Goal: Find specific page/section: Find specific page/section

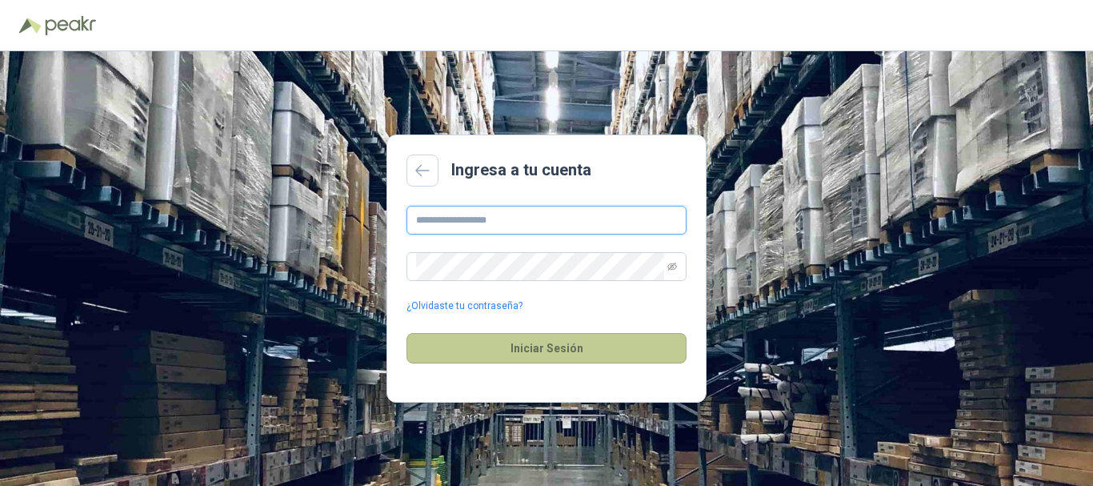
type input "**********"
click at [476, 344] on button "Iniciar Sesión" at bounding box center [546, 348] width 280 height 30
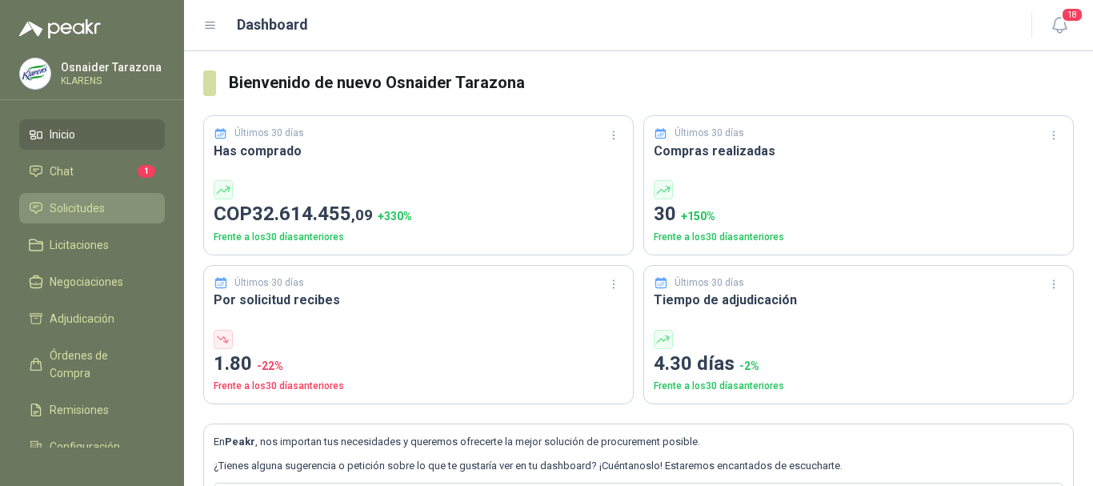
click at [88, 212] on span "Solicitudes" at bounding box center [77, 208] width 55 height 18
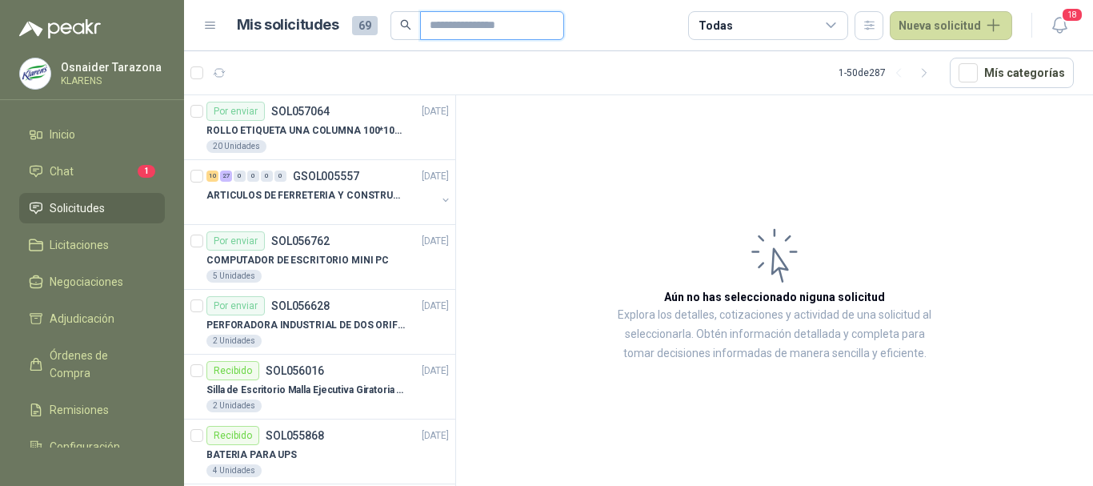
click at [494, 24] on input "text" at bounding box center [486, 25] width 112 height 27
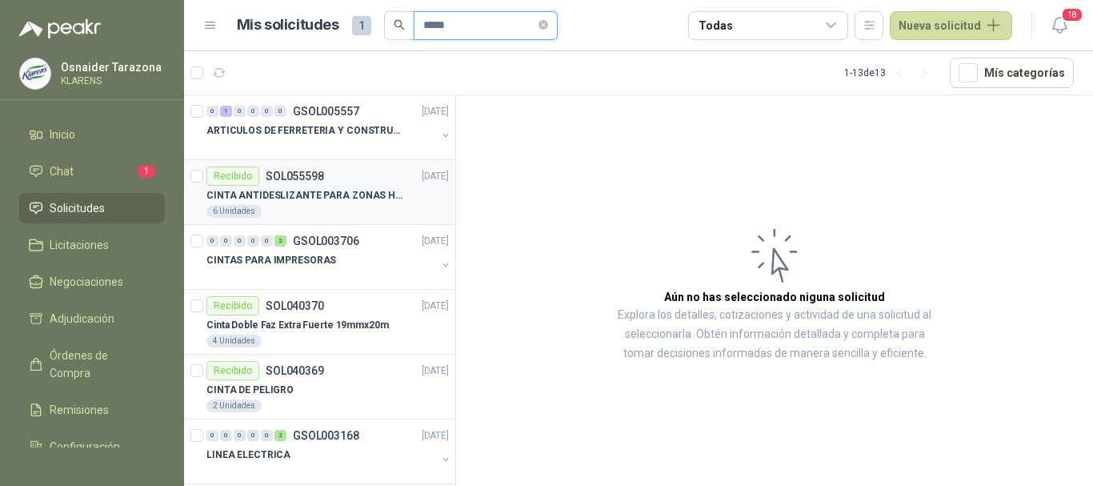
type input "*****"
click at [364, 199] on p "CINTA ANTIDESLIZANTE PARA ZONAS HUMEDAS" at bounding box center [305, 195] width 199 height 15
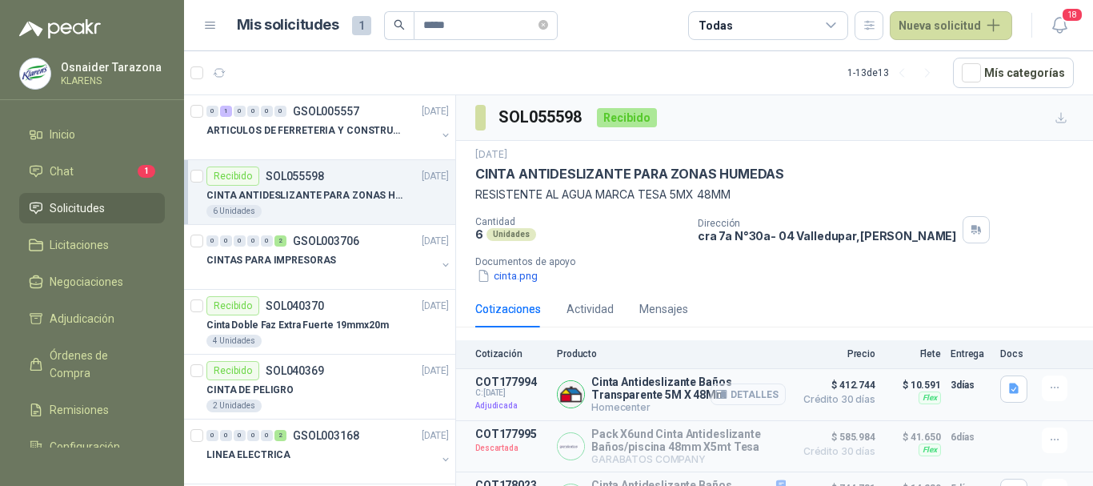
click at [739, 389] on button "Detalles" at bounding box center [747, 394] width 75 height 22
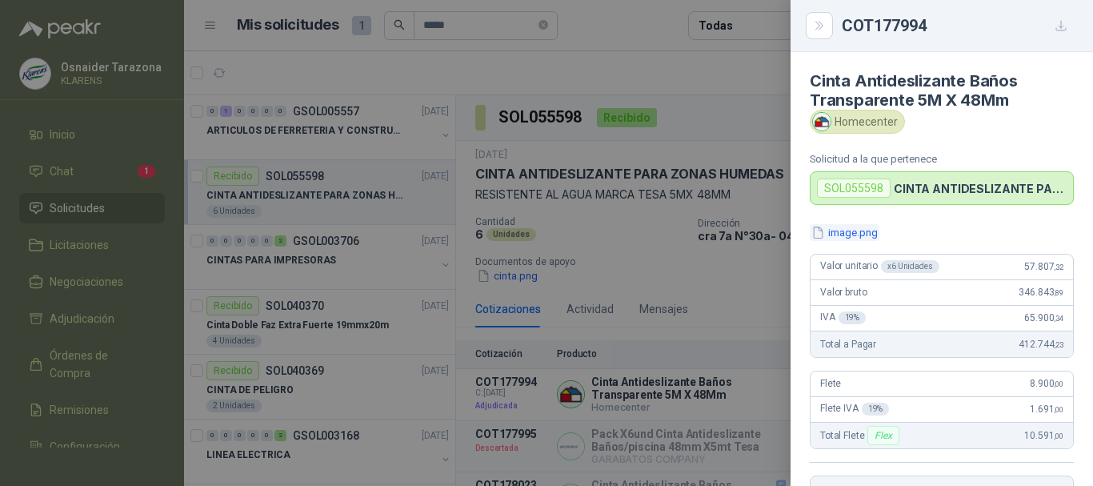
click at [870, 230] on button "image.png" at bounding box center [845, 232] width 70 height 17
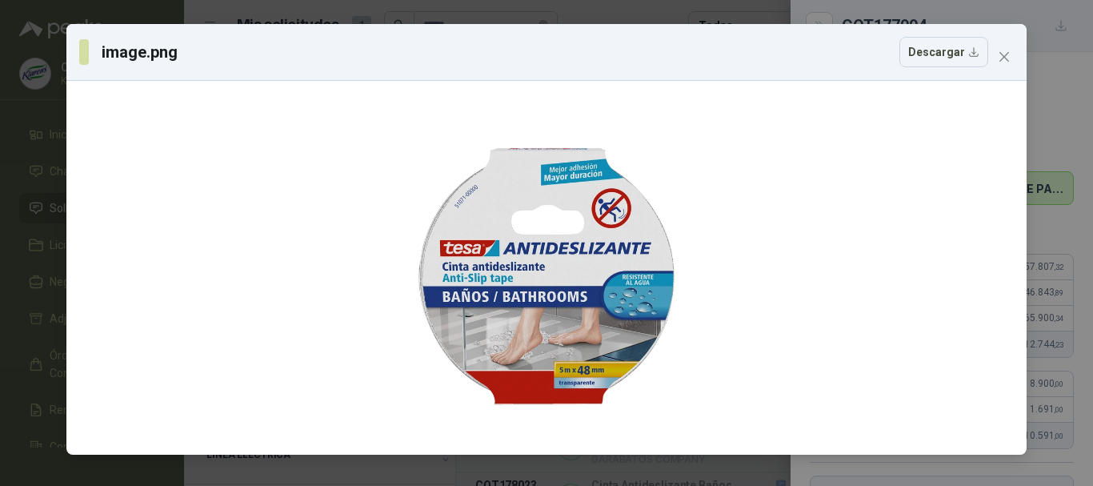
click at [0, 143] on div "image.png Descargar" at bounding box center [546, 243] width 1093 height 486
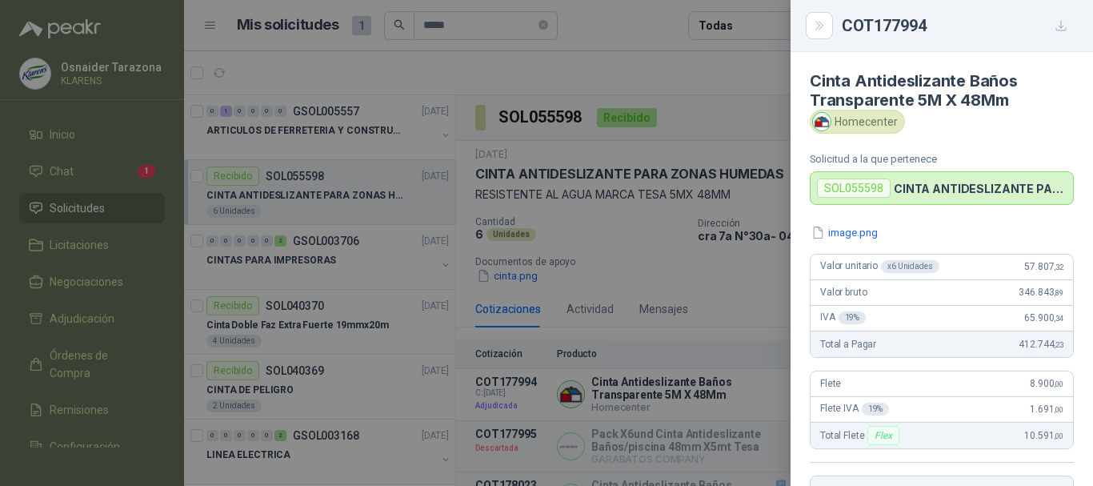
click at [604, 218] on div at bounding box center [546, 243] width 1093 height 486
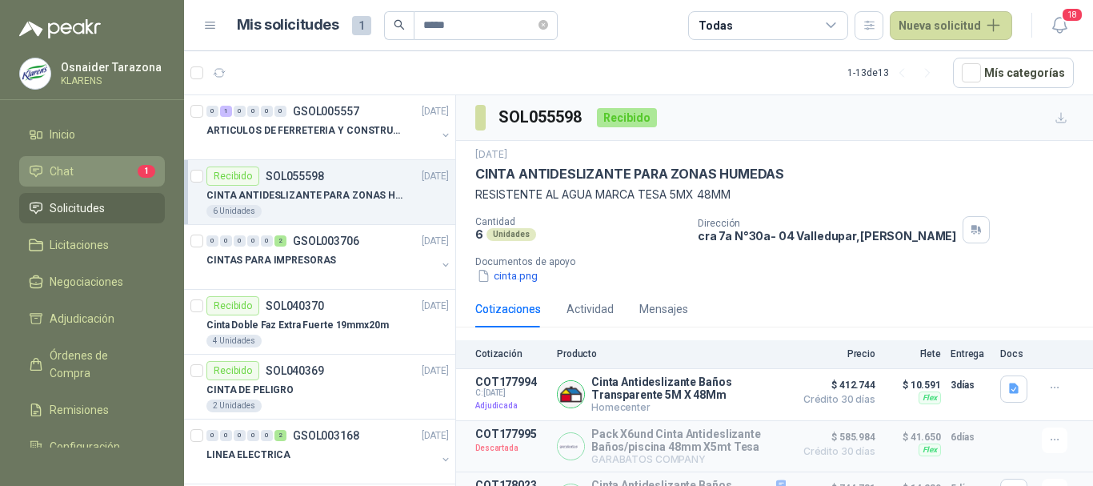
click at [114, 162] on li "Chat 1" at bounding box center [92, 171] width 126 height 18
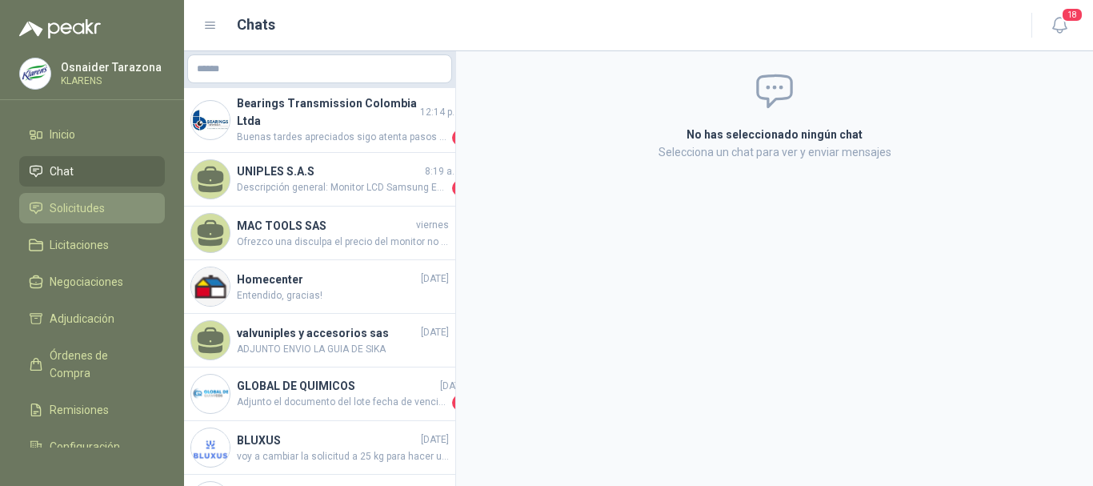
click at [94, 202] on span "Solicitudes" at bounding box center [77, 208] width 55 height 18
